Goal: Task Accomplishment & Management: Manage account settings

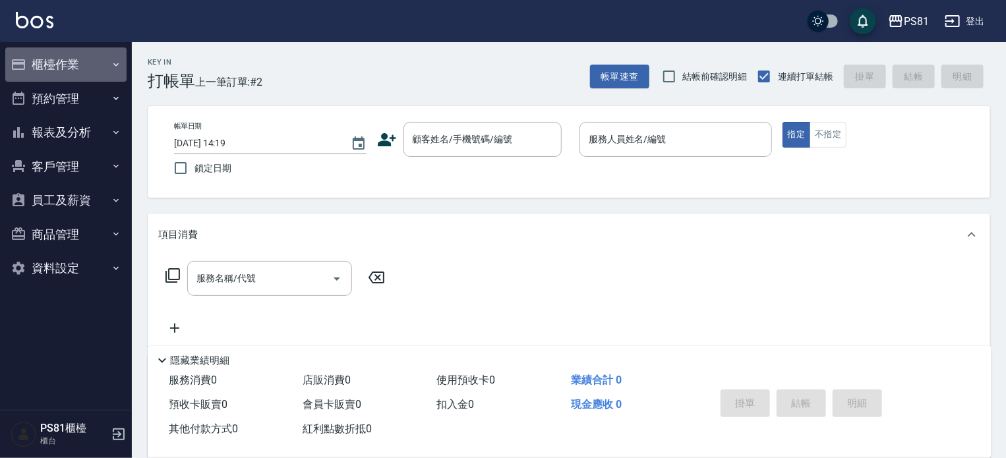
click at [75, 68] on button "櫃檯作業" at bounding box center [65, 64] width 121 height 34
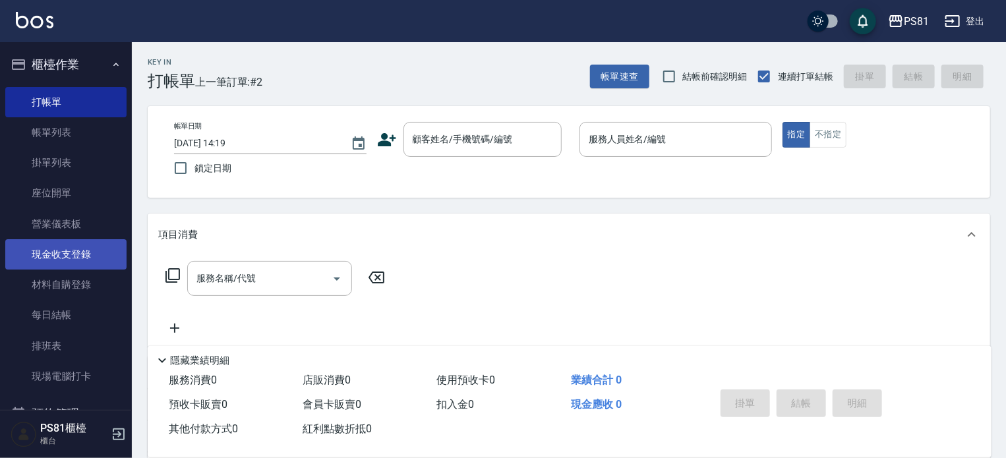
click at [71, 252] on link "現金收支登錄" at bounding box center [65, 254] width 121 height 30
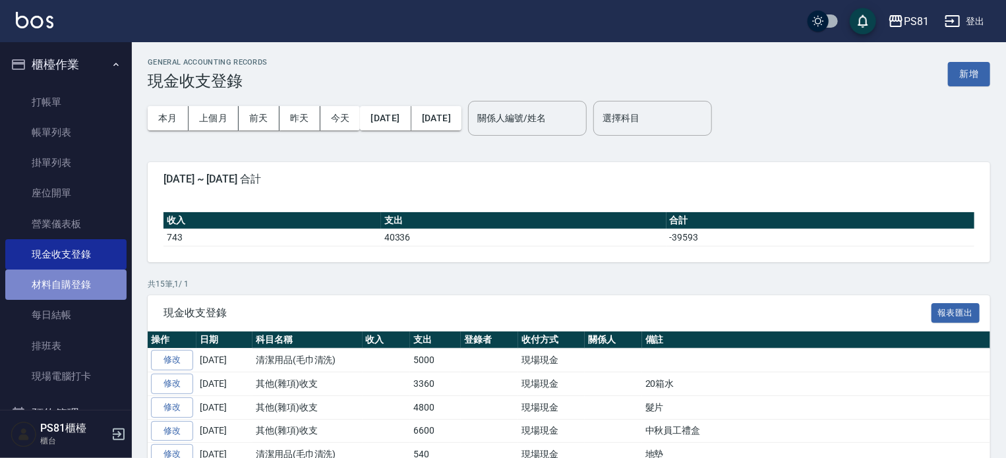
click at [88, 283] on link "材料自購登錄" at bounding box center [65, 285] width 121 height 30
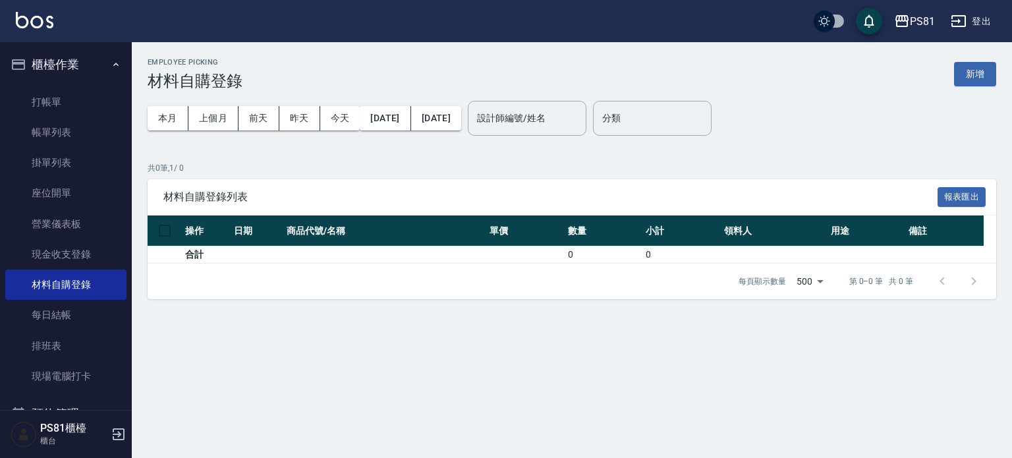
click at [975, 88] on div "Employee Picking 材料自購登錄 新增" at bounding box center [572, 74] width 849 height 32
click at [987, 75] on button "新增" at bounding box center [975, 74] width 42 height 24
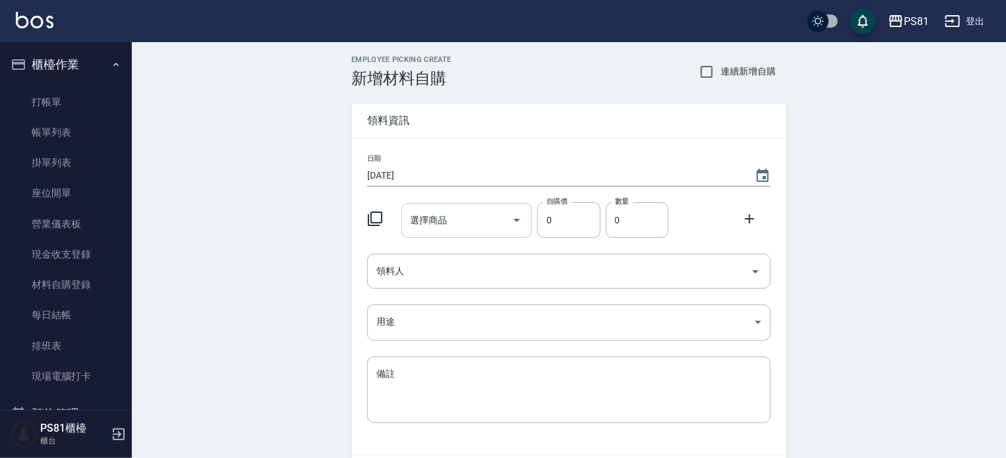
click at [451, 233] on div "選擇商品" at bounding box center [466, 220] width 131 height 35
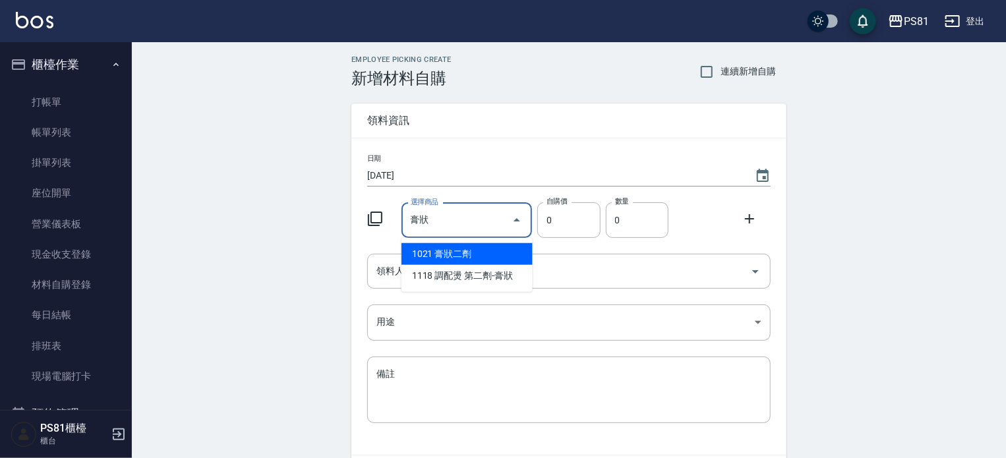
click at [424, 258] on li "1021 膏狀二劑" at bounding box center [466, 254] width 131 height 22
type input "膏狀二劑"
type input "160"
type input "1"
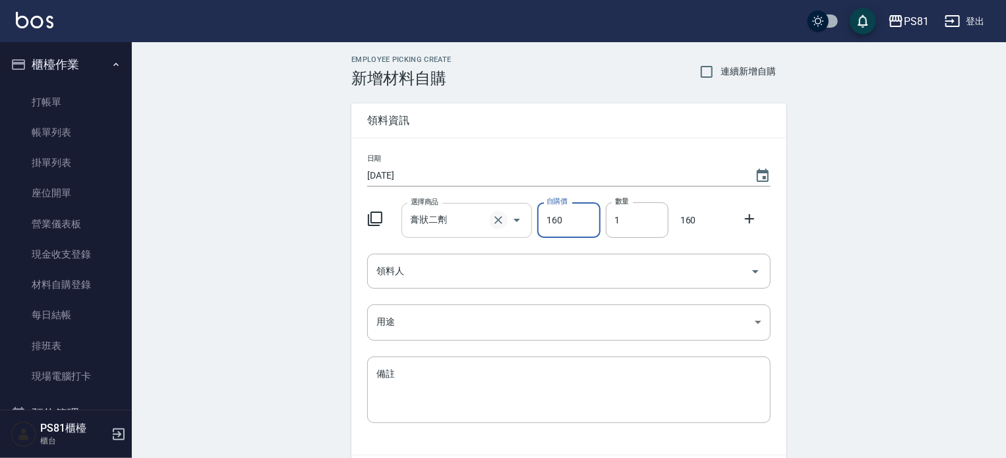
click at [502, 216] on icon "Clear" at bounding box center [498, 220] width 8 height 8
type input "0"
click at [466, 212] on input "選擇商品" at bounding box center [457, 220] width 100 height 23
click at [464, 210] on input "選擇商品" at bounding box center [457, 220] width 100 height 23
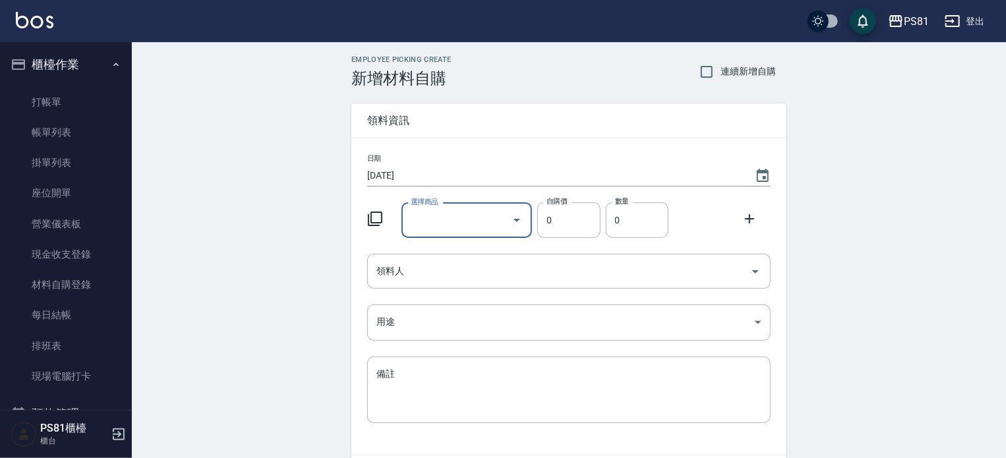
type input "ㄔ"
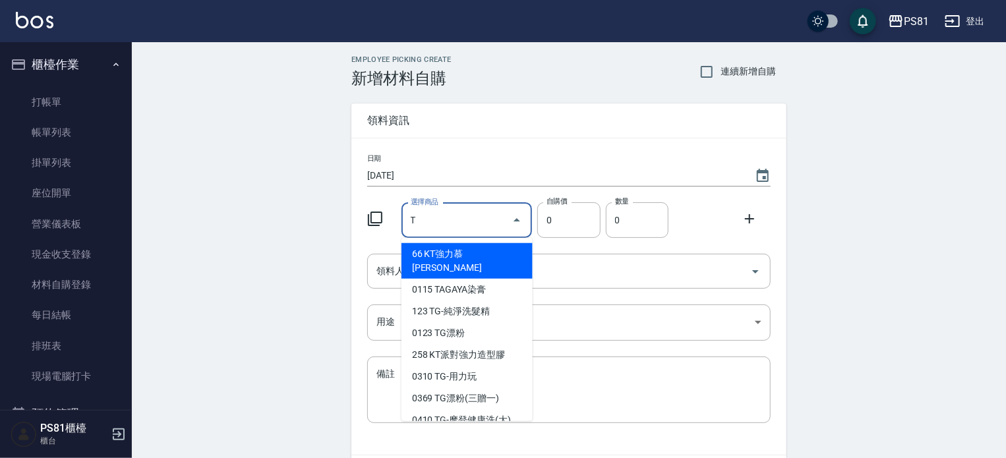
type input "TAGAYA染膏"
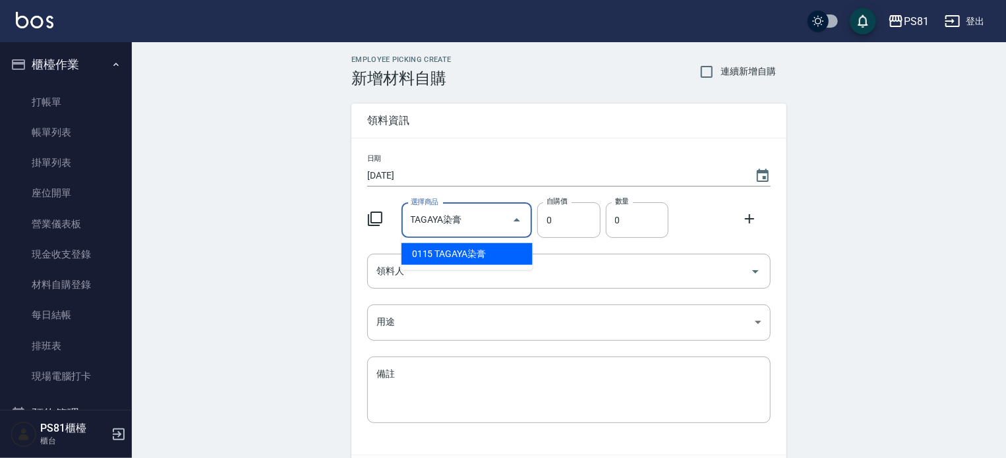
click at [461, 249] on li "0115 TAGAYA染膏" at bounding box center [466, 254] width 131 height 22
type input "115"
type input "1"
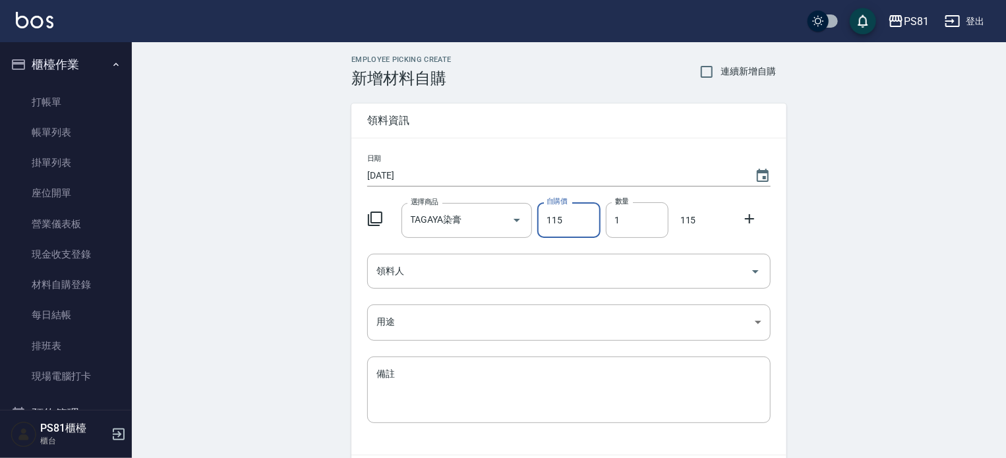
click at [500, 217] on icon "Clear" at bounding box center [498, 220] width 8 height 8
type input "0"
click at [480, 222] on input "選擇商品" at bounding box center [457, 220] width 100 height 23
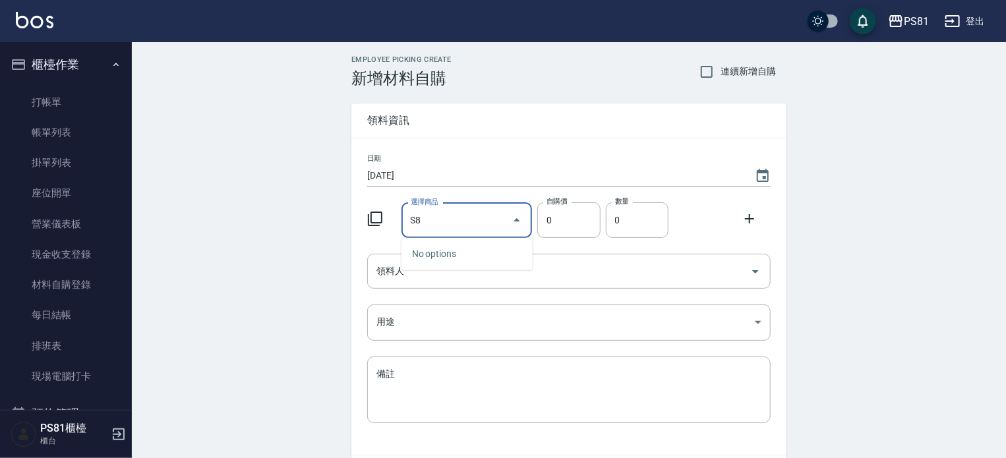
type input "S"
type input "納"
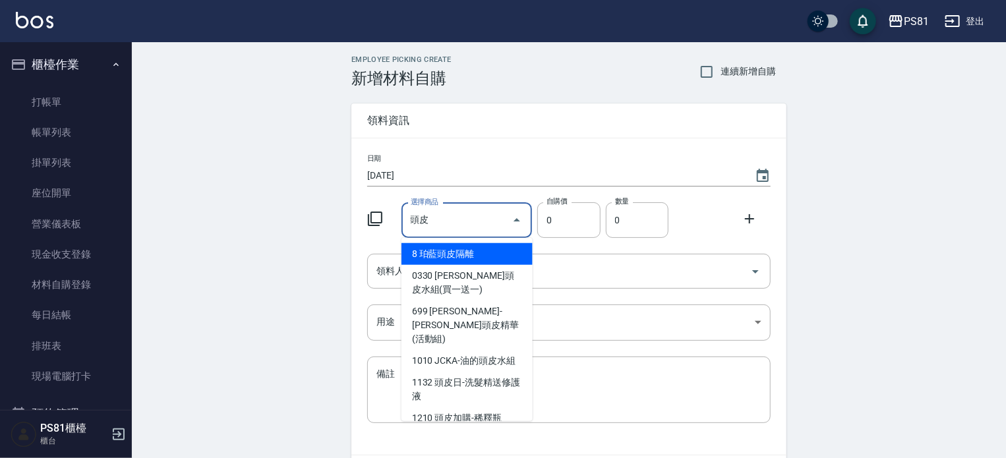
type input "頭"
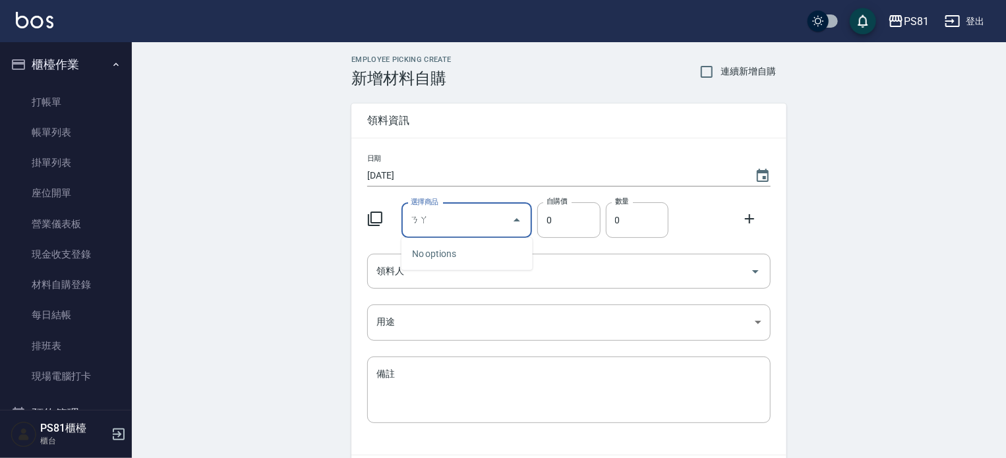
type input "納"
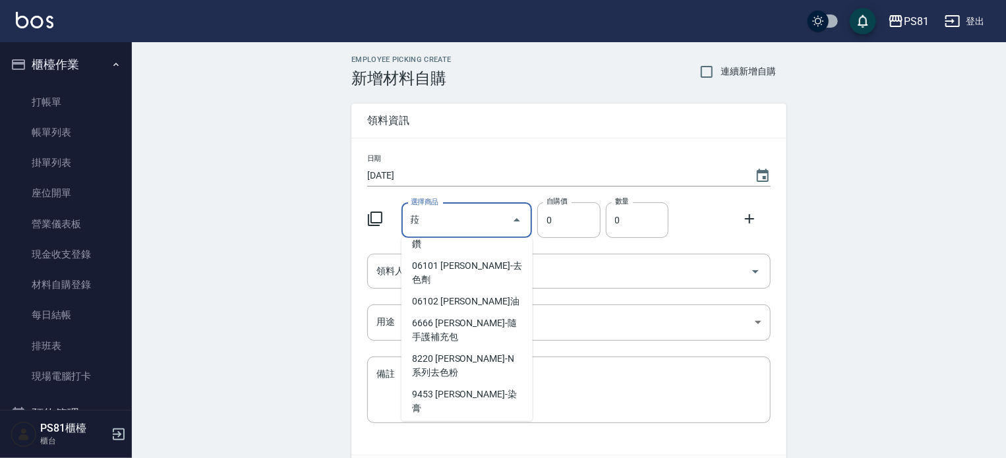
scroll to position [382, 0]
click at [473, 417] on li "9454 [PERSON_NAME]-隔離" at bounding box center [466, 435] width 131 height 36
type input "[PERSON_NAME]-隔離"
type input "325"
type input "1"
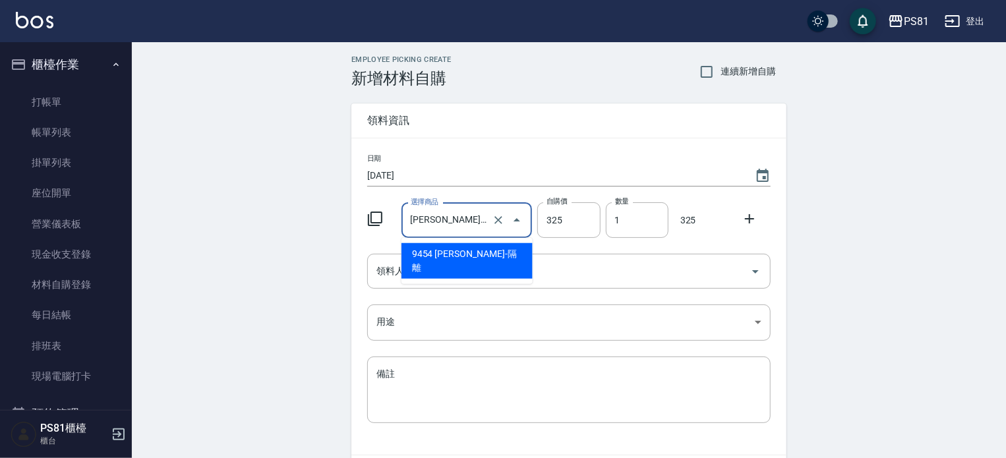
click at [465, 223] on input "[PERSON_NAME]-隔離" at bounding box center [448, 220] width 82 height 23
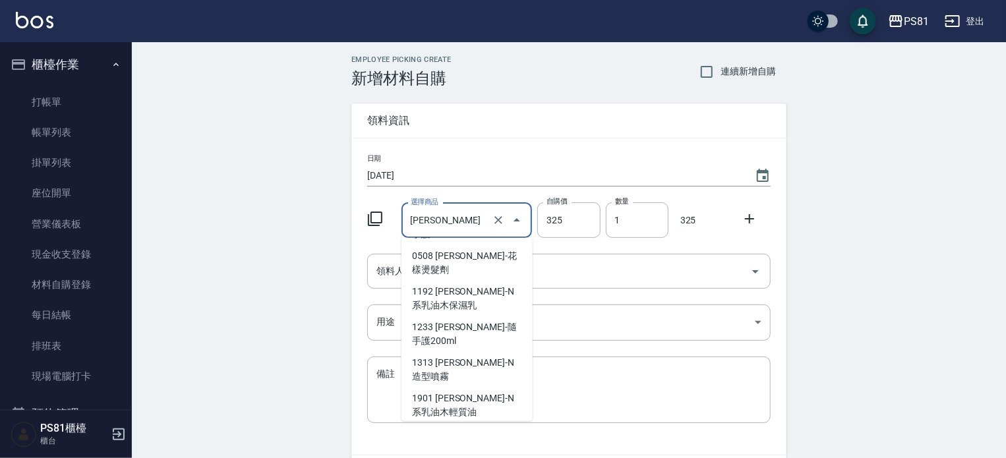
scroll to position [109, 0]
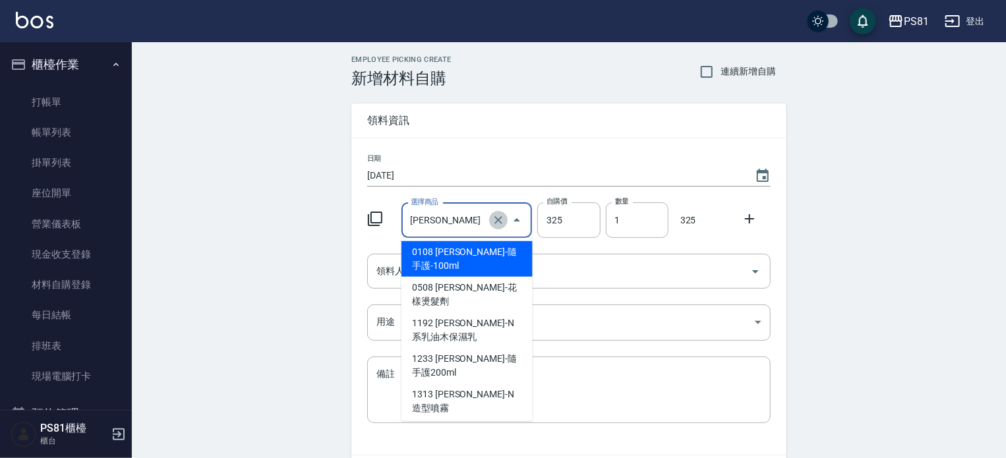
click at [504, 218] on icon "Clear" at bounding box center [498, 220] width 13 height 13
type input "[PERSON_NAME]"
type input "0"
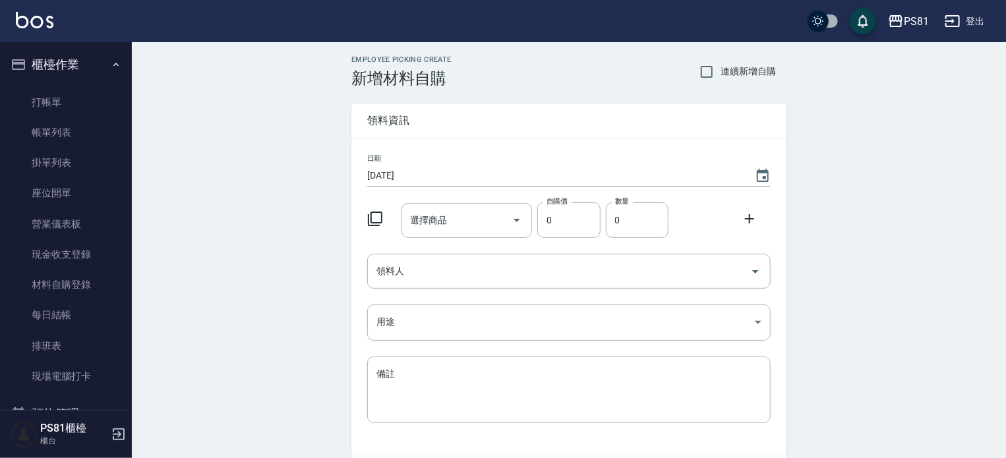
click at [293, 249] on div "Employee Picking Create 新增材料自購 連續新增自購 領料資訊 日期 [DATE] 選擇商品 選擇商品 自購價 0 自購價 數量 0 數…" at bounding box center [569, 292] width 874 height 501
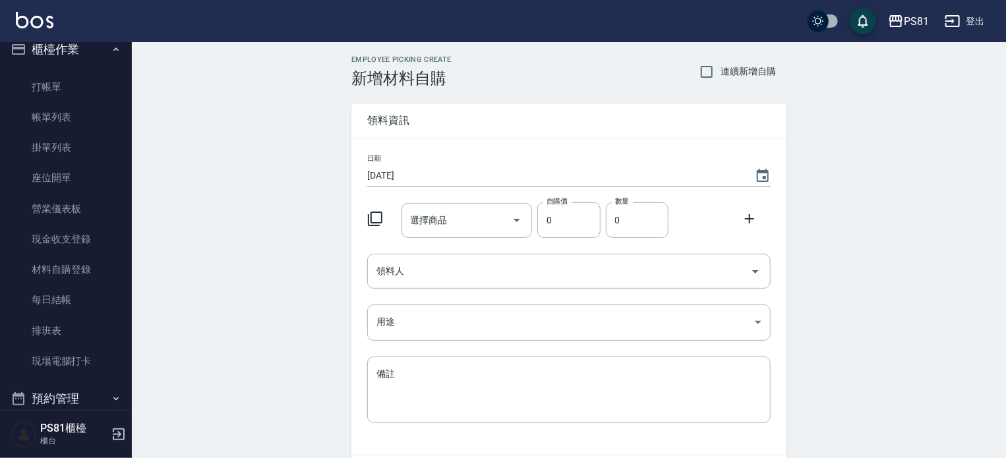
scroll to position [22, 0]
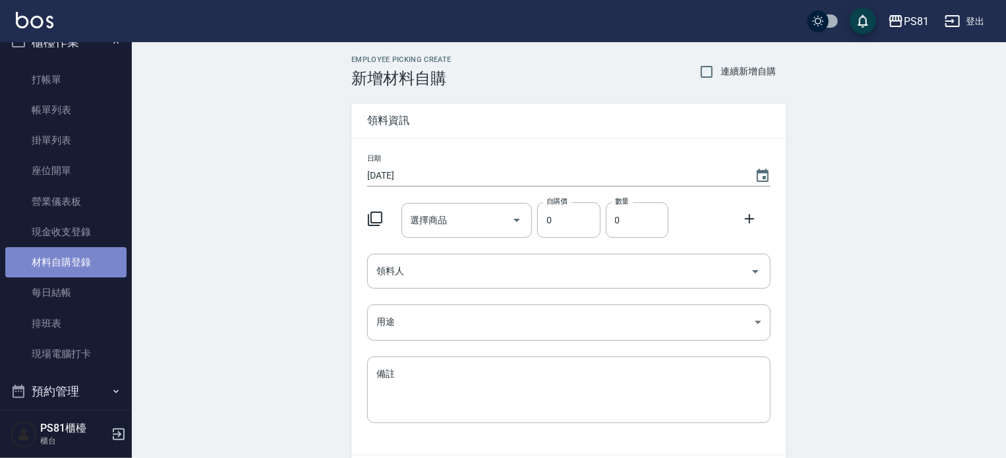
click at [114, 265] on link "材料自購登錄" at bounding box center [65, 262] width 121 height 30
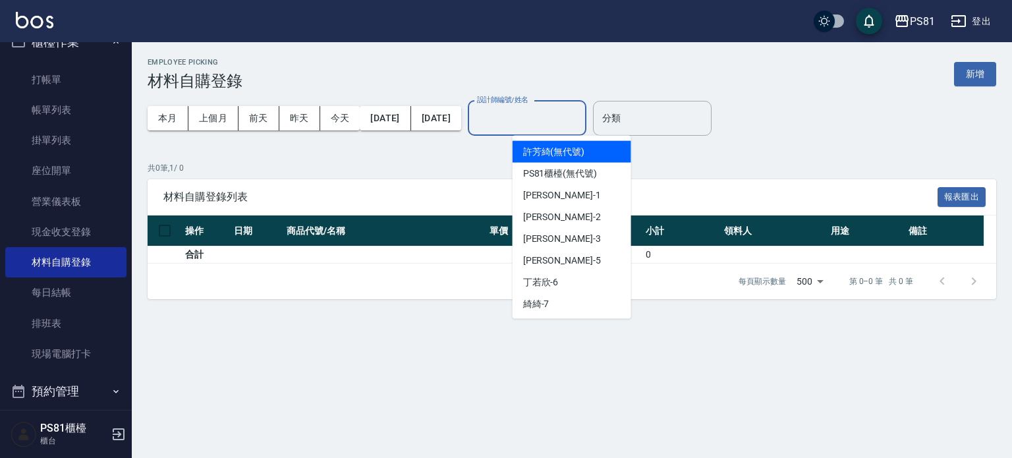
click at [581, 119] on input "設計師編號/姓名" at bounding box center [527, 118] width 107 height 23
click at [709, 139] on div "分類 分類" at bounding box center [652, 118] width 119 height 56
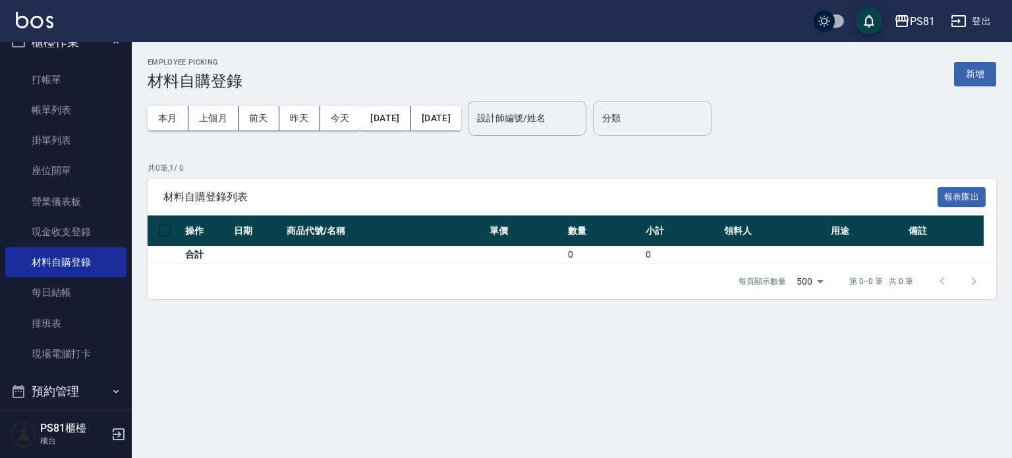
click at [704, 123] on input "分類" at bounding box center [652, 118] width 107 height 23
click at [784, 159] on div "Employee Picking 材料自購登錄 新增 本月 上個月 [DATE] [DATE] [DATE] [DATE] [DATE] 設計師編號/姓名 設…" at bounding box center [572, 178] width 880 height 273
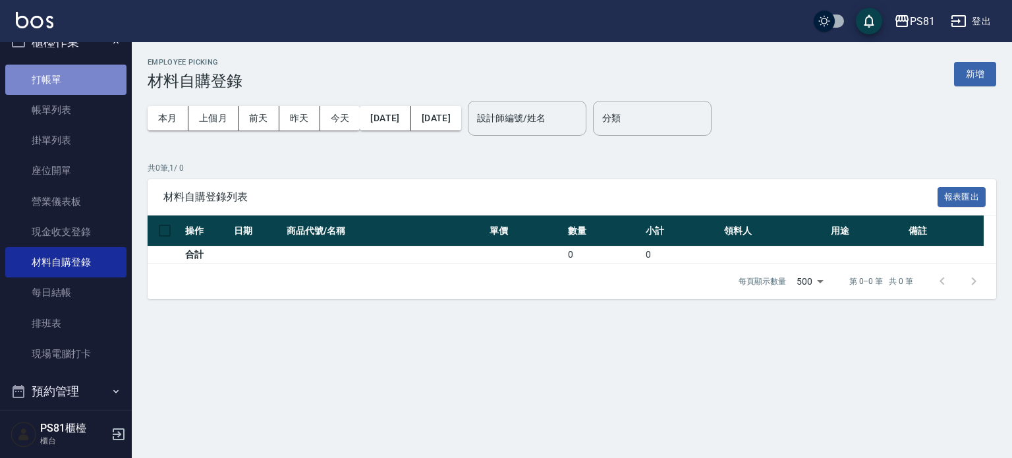
click at [69, 78] on link "打帳單" at bounding box center [65, 80] width 121 height 30
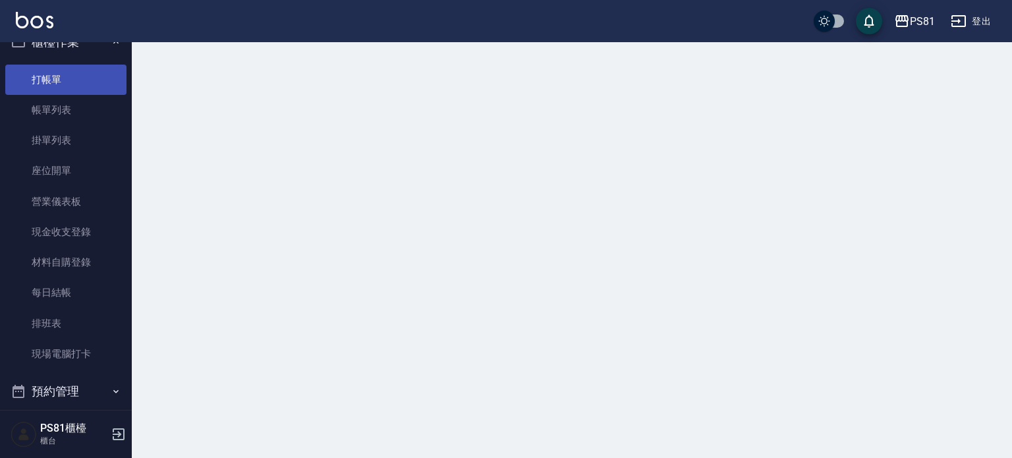
click at [69, 78] on link "打帳單" at bounding box center [65, 80] width 121 height 30
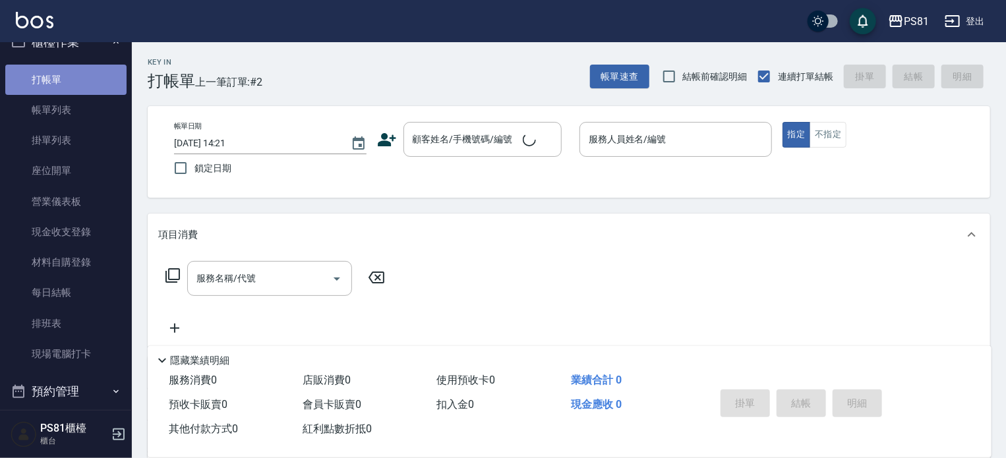
click at [69, 78] on link "打帳單" at bounding box center [65, 80] width 121 height 30
click at [456, 141] on input "顧客姓名/手機號碼/編號" at bounding box center [472, 139] width 127 height 23
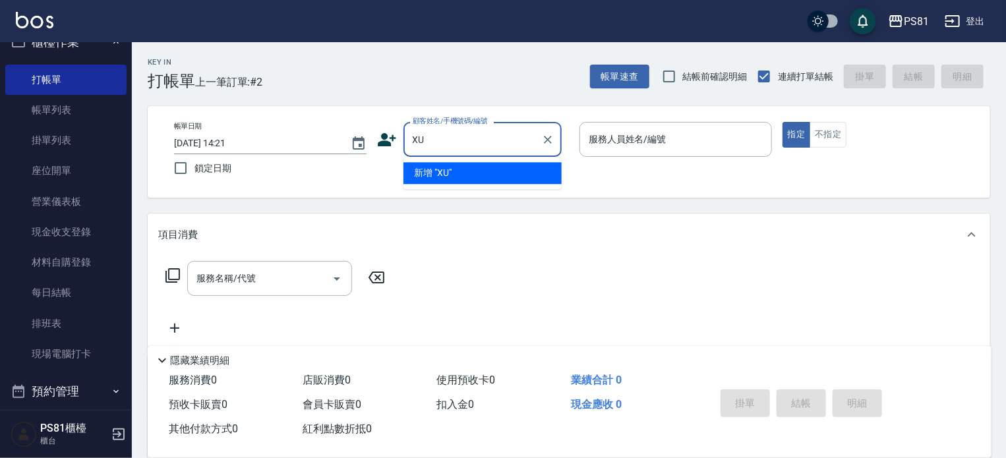
type input "X"
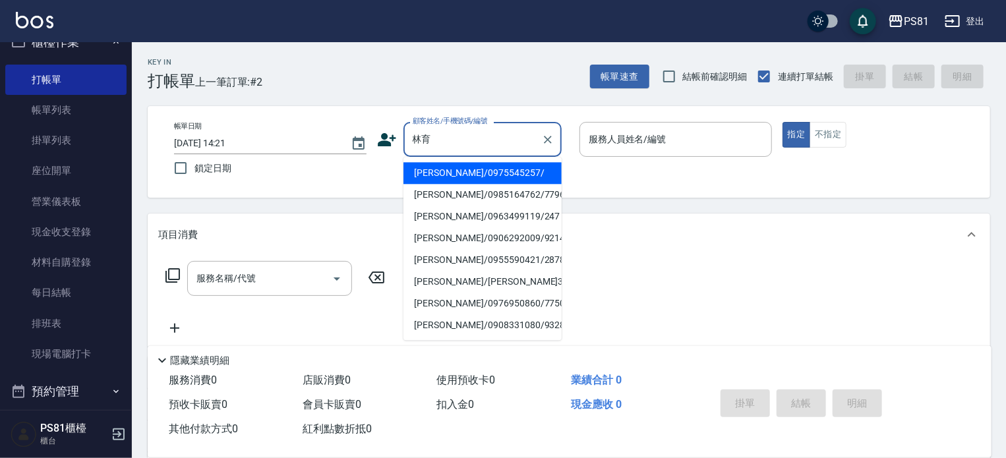
click at [477, 174] on li "[PERSON_NAME]/0975545257/" at bounding box center [482, 173] width 158 height 22
type input "[PERSON_NAME]/0975545257/"
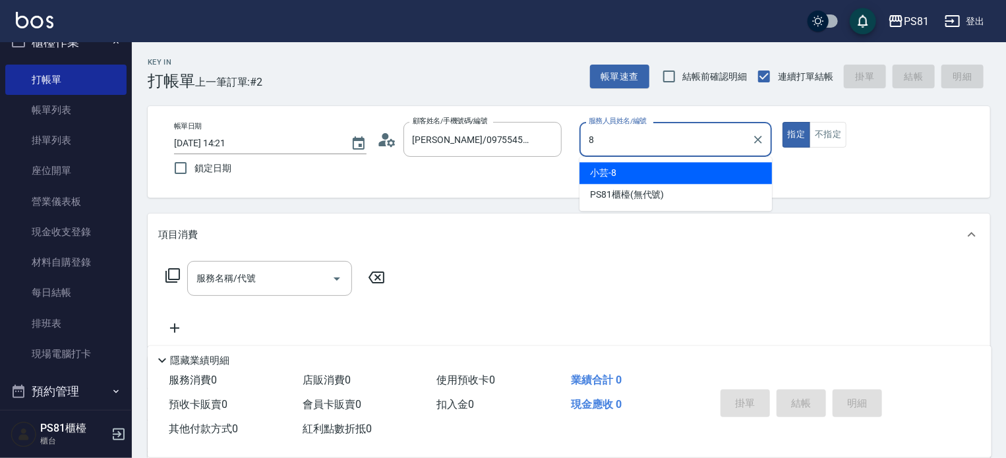
type input "小芸-8"
type button "true"
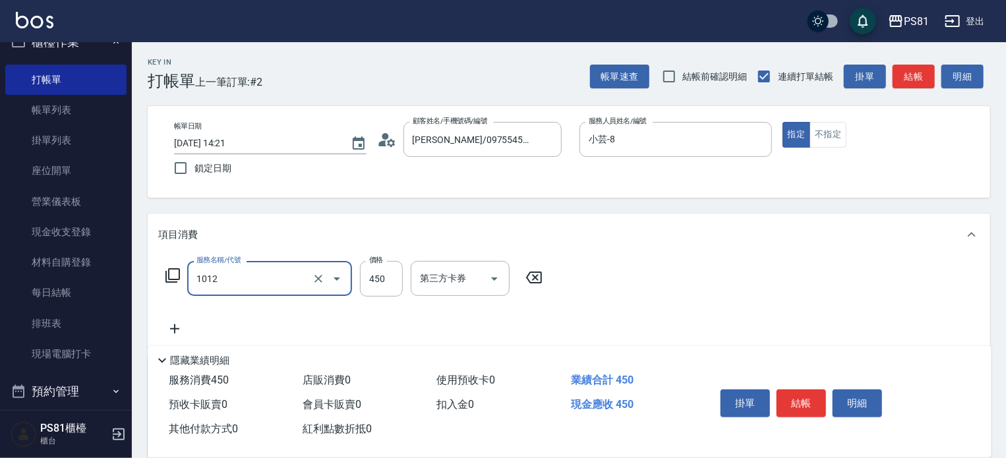
type input "B級洗剪(1012)"
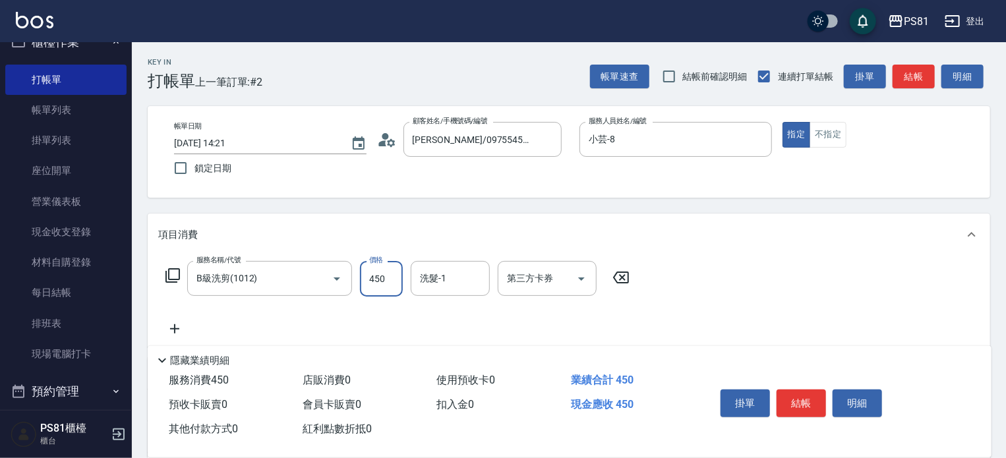
click at [799, 393] on button "結帳" at bounding box center [800, 403] width 49 height 28
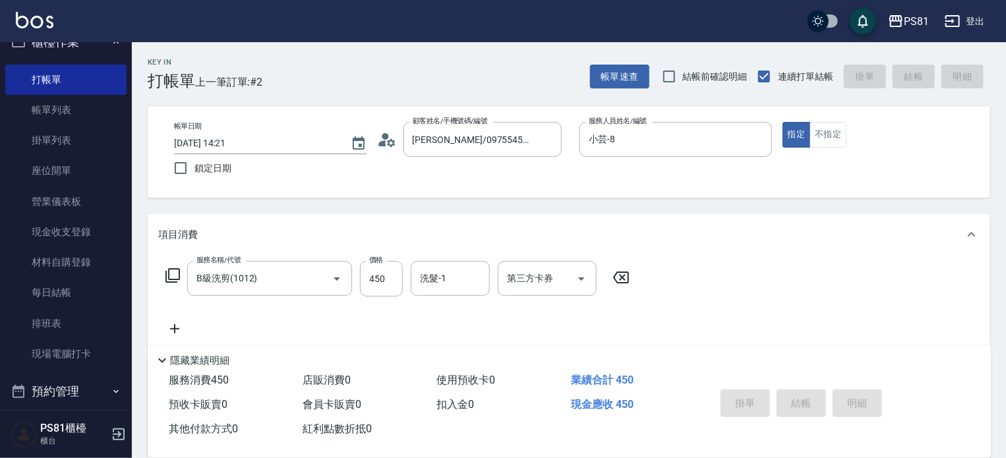
type input "[DATE] 14:41"
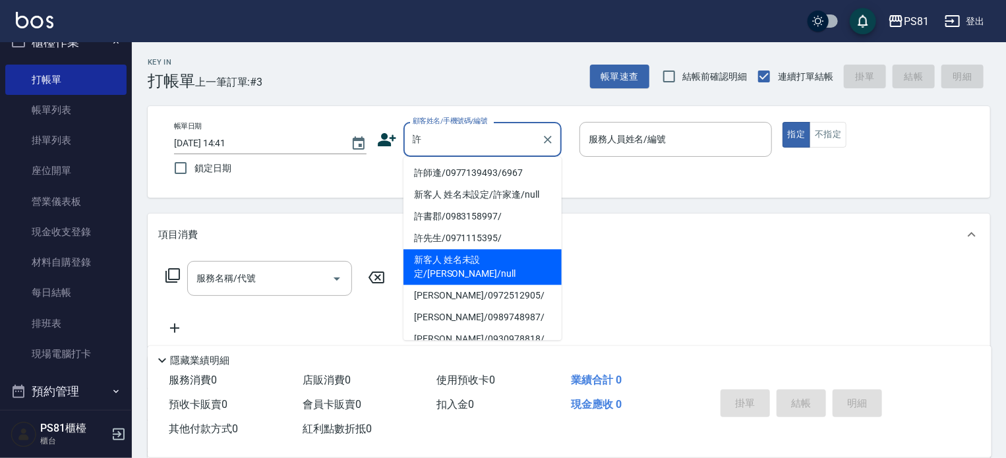
click at [536, 255] on li "新客人 姓名未設定/[PERSON_NAME]/null" at bounding box center [482, 267] width 158 height 36
type input "新客人 姓名未設定/[PERSON_NAME]/null"
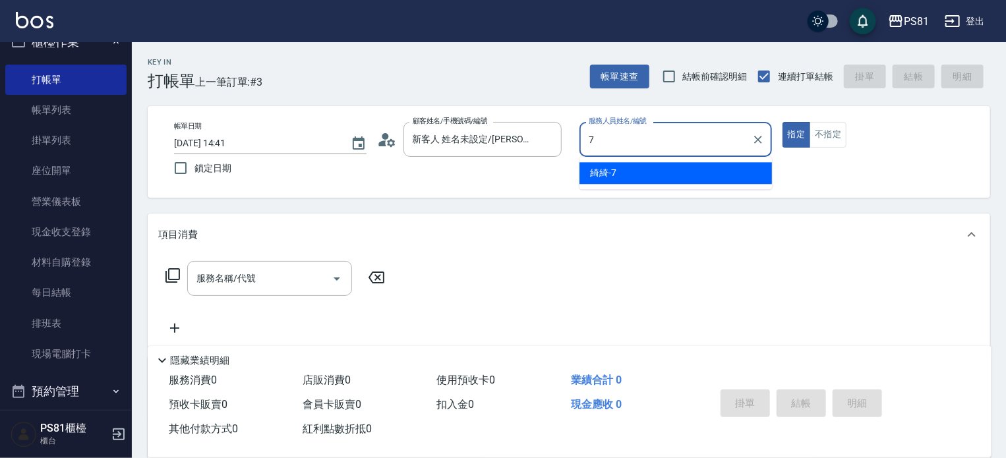
type input "綺綺-7"
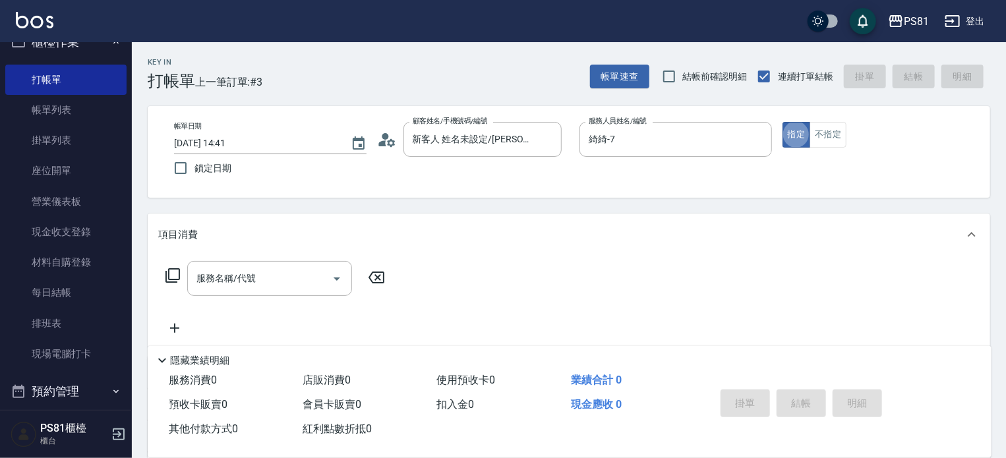
drag, startPoint x: 264, startPoint y: 258, endPoint x: 268, endPoint y: 277, distance: 19.0
click at [263, 259] on div "服務名稱/代號 服務名稱/代號" at bounding box center [569, 301] width 842 height 91
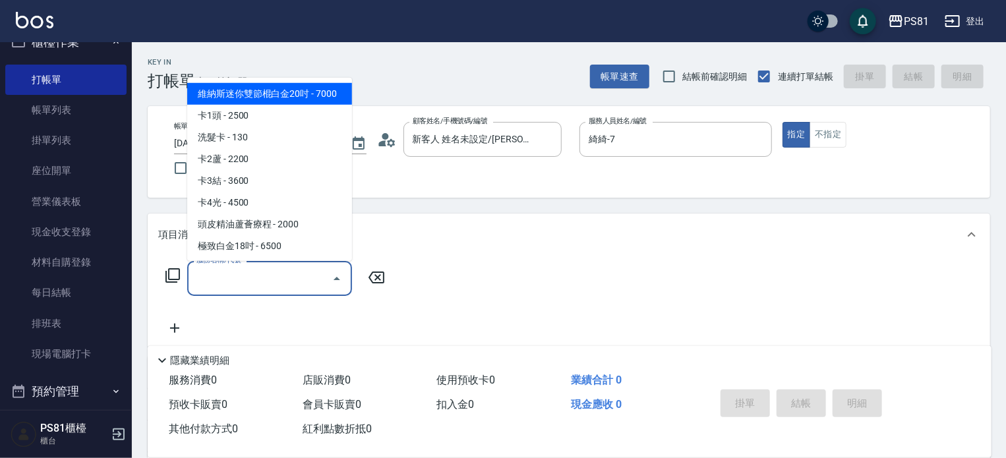
click at [268, 277] on input "服務名稱/代號" at bounding box center [259, 278] width 133 height 23
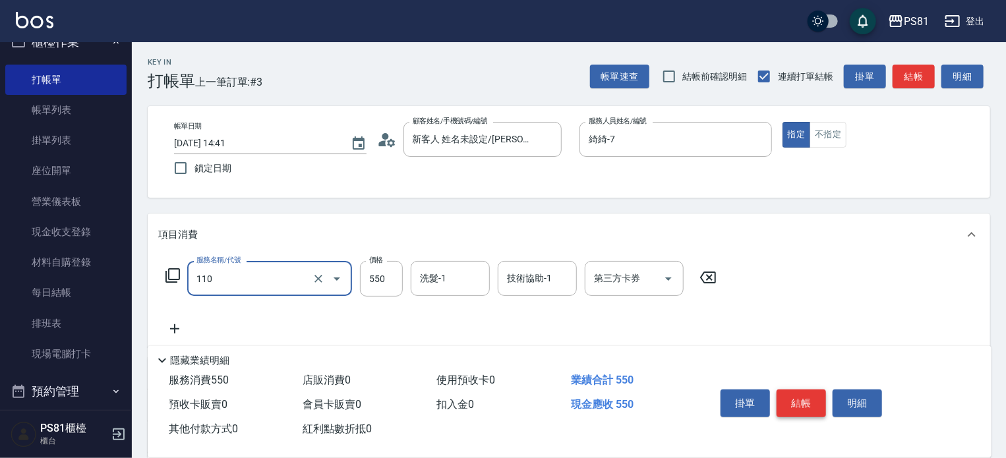
type input "去角質(抗油)(110)"
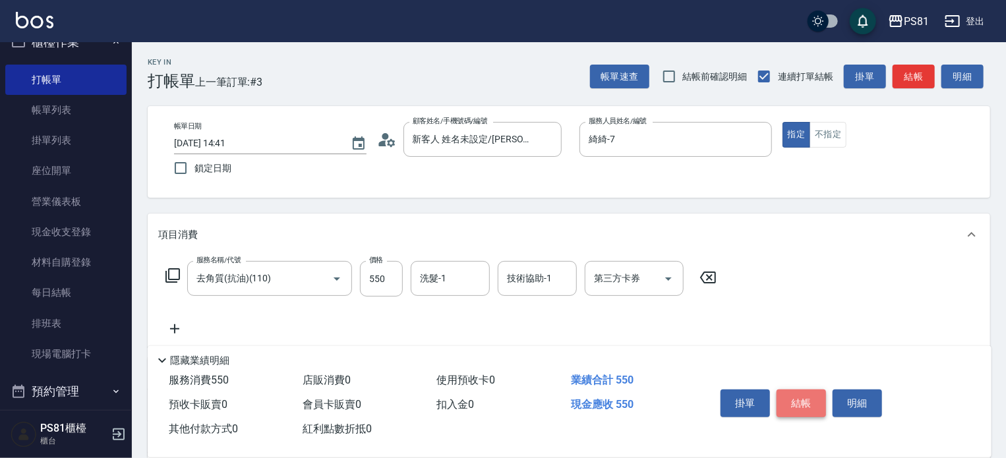
click at [820, 408] on button "結帳" at bounding box center [800, 403] width 49 height 28
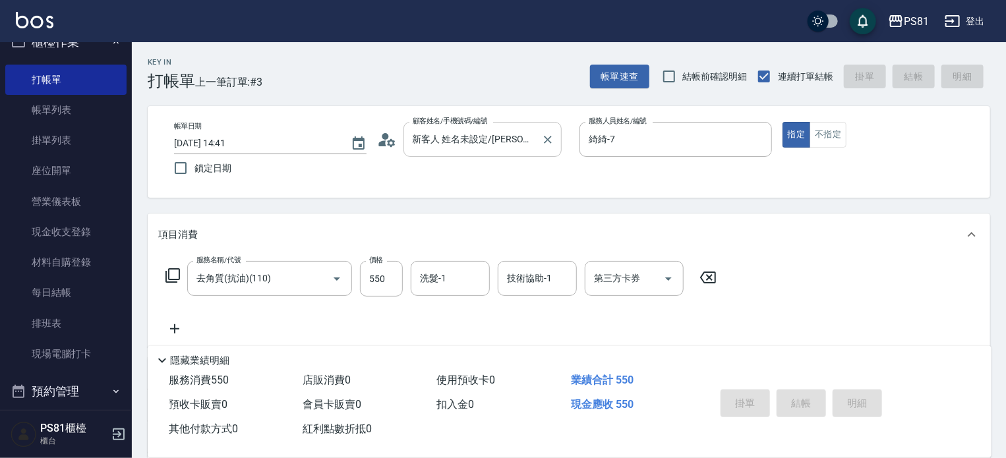
type input "[DATE] 14:58"
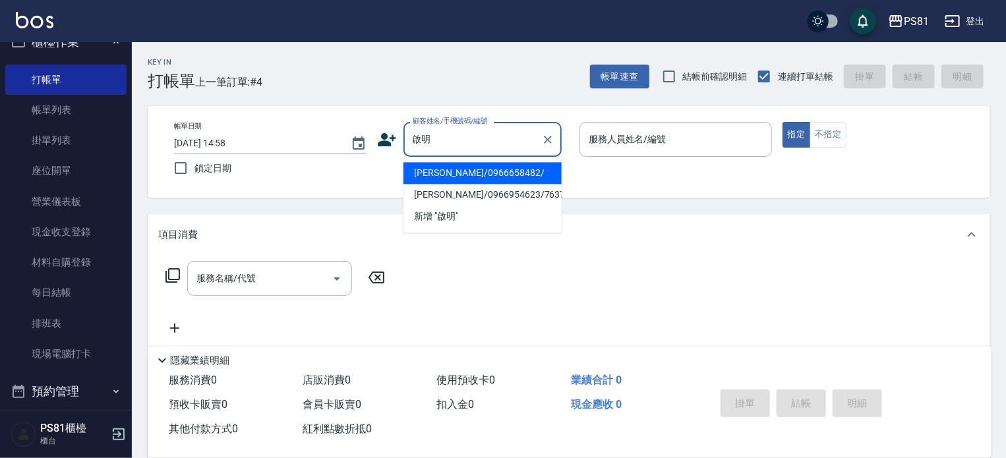
click at [502, 173] on li "[PERSON_NAME]/0966658482/" at bounding box center [482, 173] width 158 height 22
type input "[PERSON_NAME]/0966658482/"
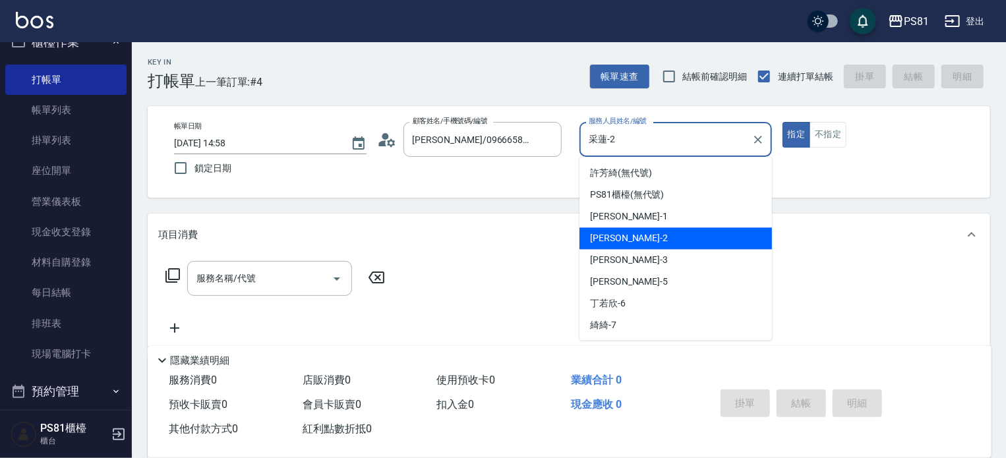
click at [600, 135] on input "采蓮-2" at bounding box center [665, 139] width 161 height 23
click at [600, 136] on input "采蓮-2" at bounding box center [665, 139] width 161 height 23
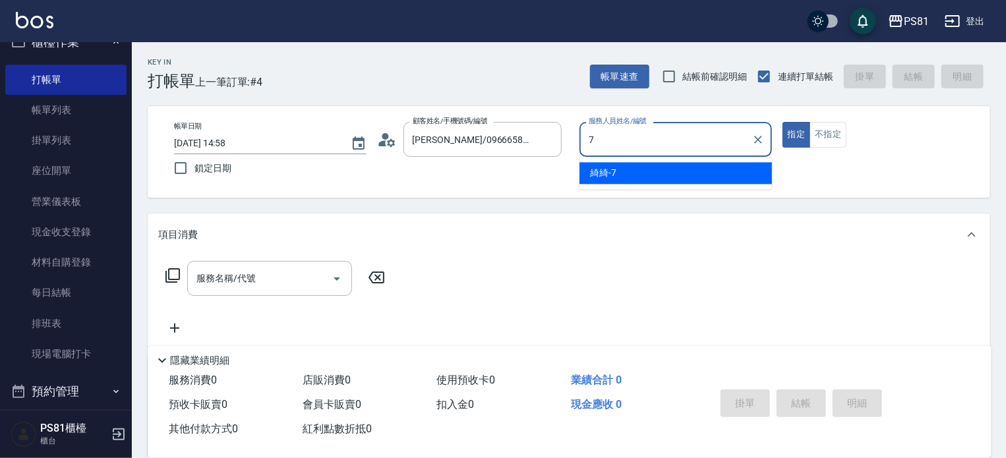
click at [608, 165] on div "綺綺 -7" at bounding box center [675, 173] width 192 height 22
type input "綺綺-7"
click at [314, 274] on input "服務名稱/代號" at bounding box center [259, 278] width 133 height 23
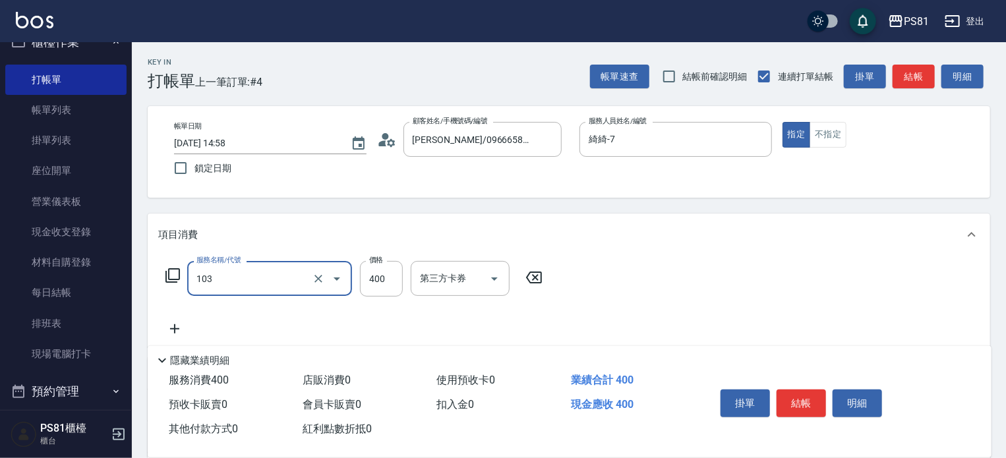
type input "C級洗剪400(103)"
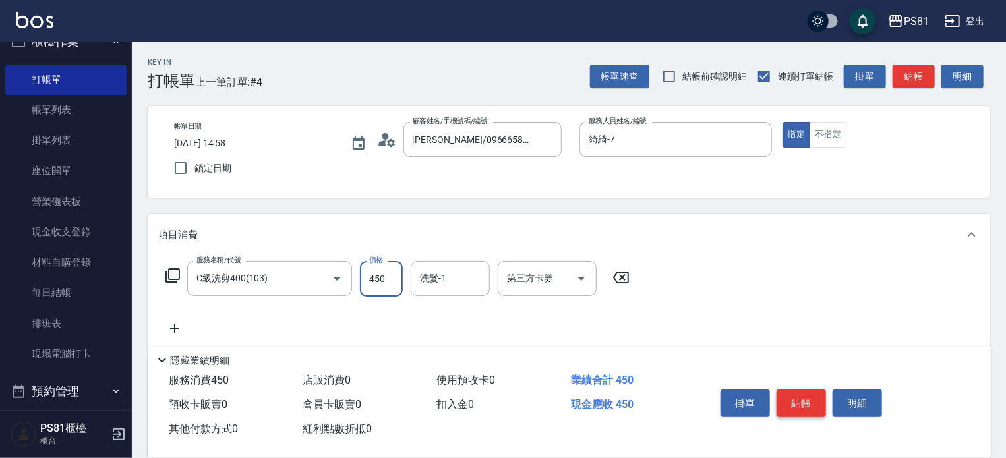
type input "450"
click at [795, 404] on button "結帳" at bounding box center [800, 403] width 49 height 28
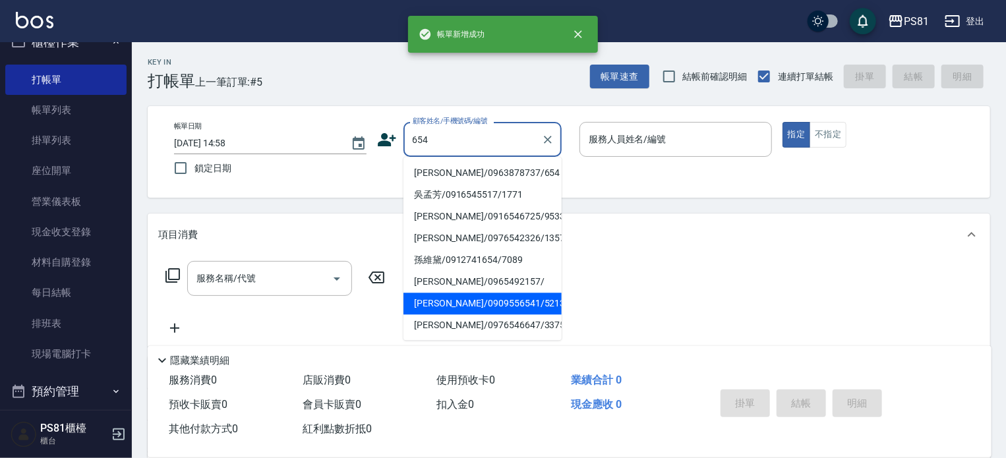
click at [500, 317] on li "[PERSON_NAME]/0976546647/3375" at bounding box center [482, 325] width 158 height 22
type input "[PERSON_NAME]/0976546647/3375"
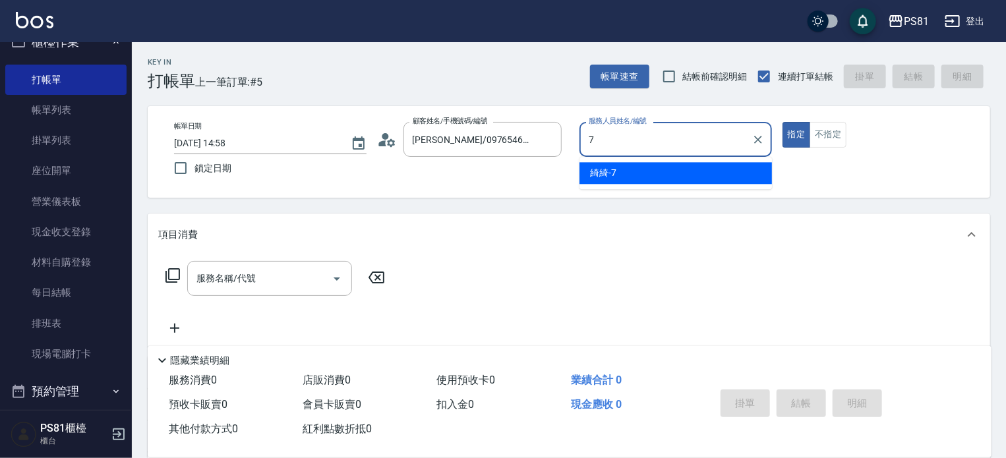
click at [607, 171] on span "綺綺 -7" at bounding box center [603, 173] width 26 height 14
type input "綺綺-7"
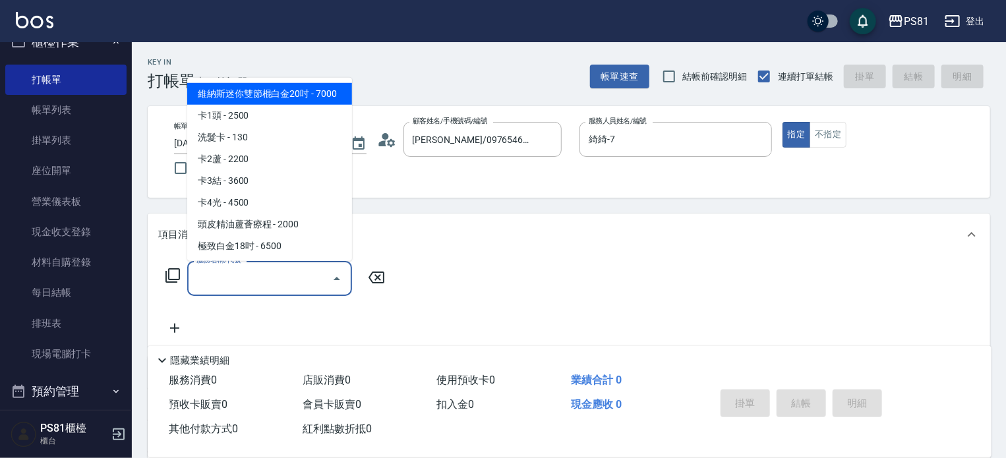
click at [266, 285] on input "服務名稱/代號" at bounding box center [259, 278] width 133 height 23
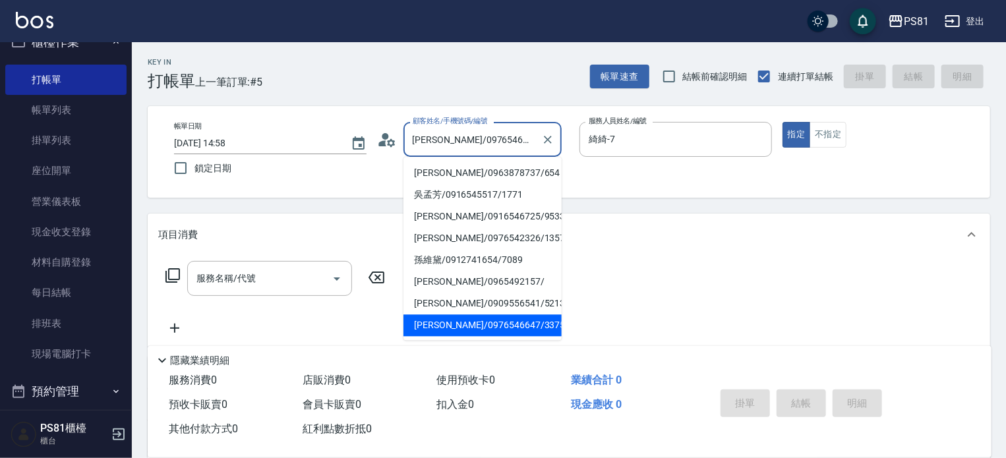
click at [438, 134] on input "[PERSON_NAME]/0976546647/3375" at bounding box center [472, 139] width 127 height 23
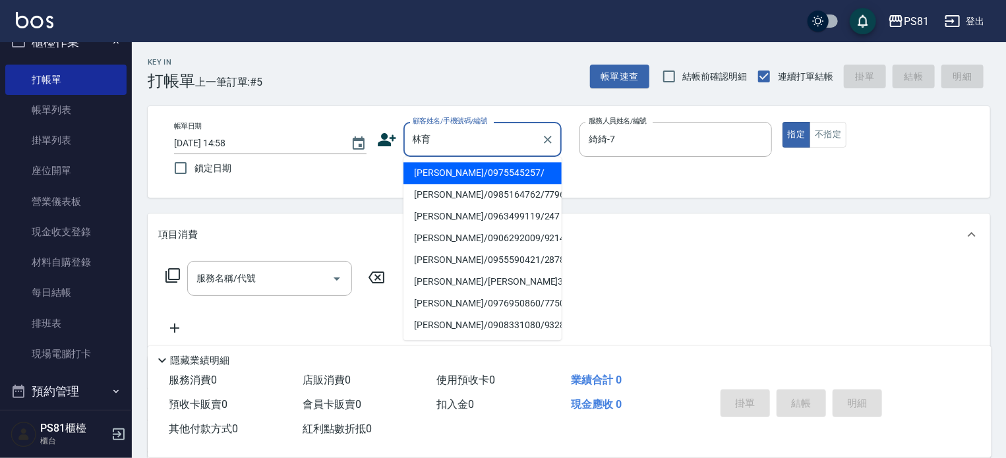
click at [466, 200] on li "[PERSON_NAME]/0985164762/7796" at bounding box center [482, 195] width 158 height 22
type input "[PERSON_NAME]/0985164762/7796"
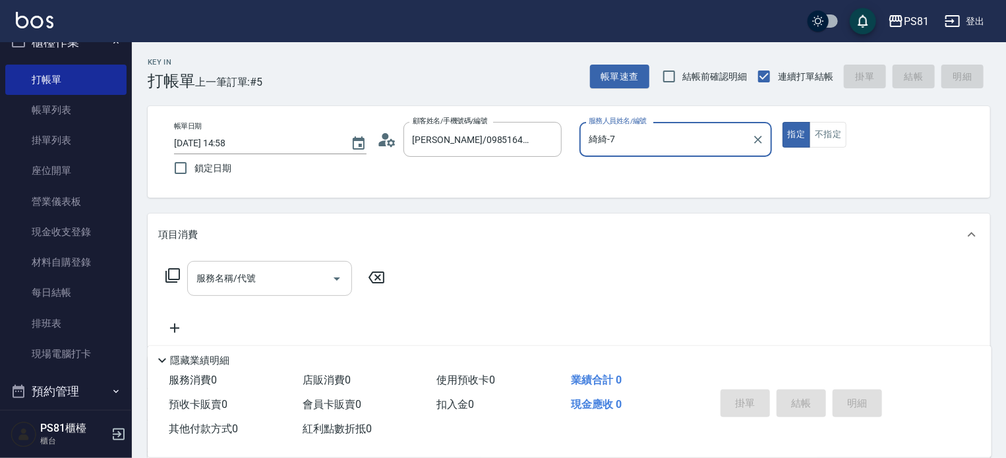
click at [270, 269] on input "服務名稱/代號" at bounding box center [259, 278] width 133 height 23
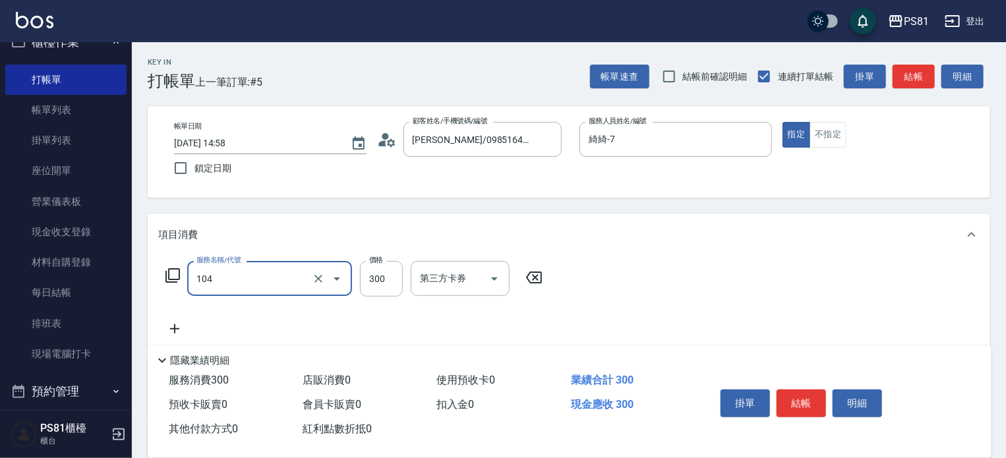
type input "C級單剪300(104)"
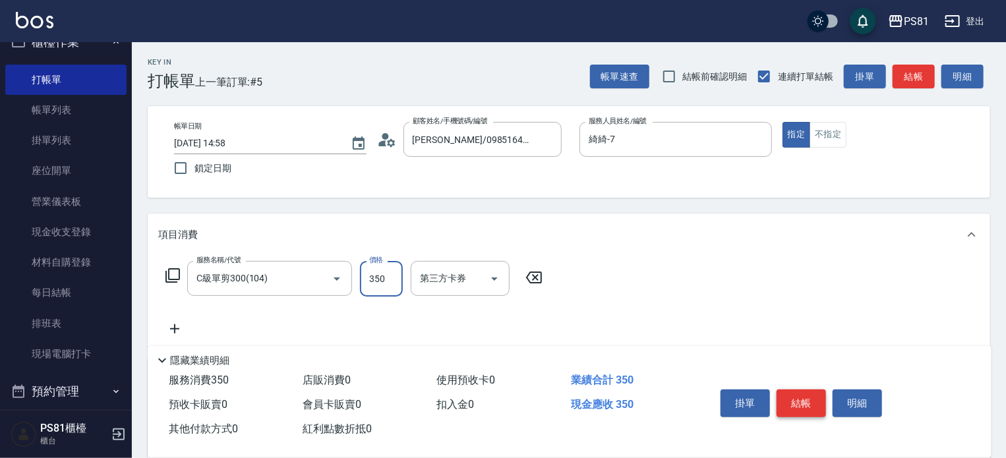
type input "350"
click at [804, 403] on button "結帳" at bounding box center [800, 403] width 49 height 28
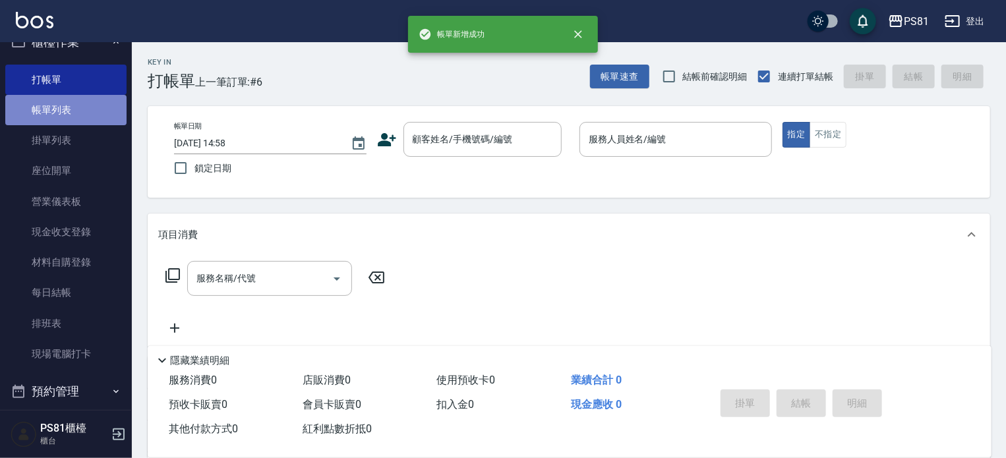
click at [84, 98] on link "帳單列表" at bounding box center [65, 110] width 121 height 30
